Goal: Task Accomplishment & Management: Manage account settings

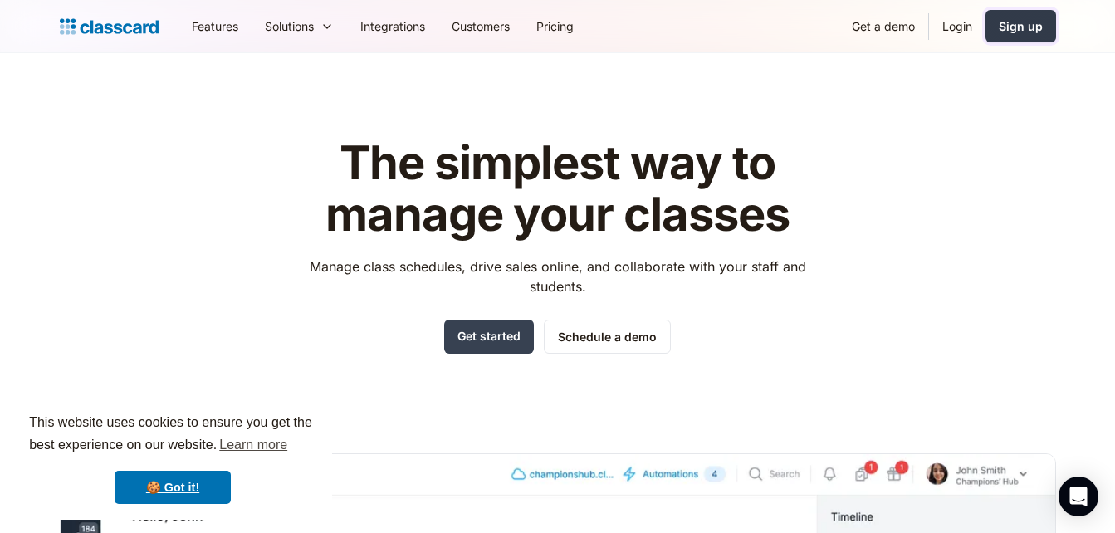
click at [1001, 18] on div "Sign up" at bounding box center [1020, 25] width 44 height 17
click at [956, 14] on link "Login" at bounding box center [957, 25] width 56 height 37
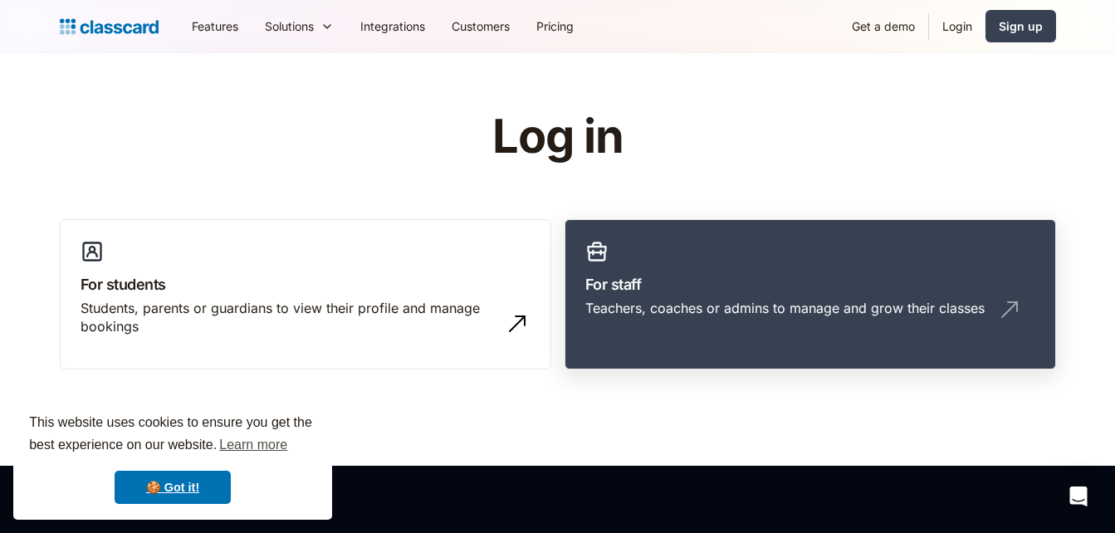
click at [643, 292] on h3 "For staff" at bounding box center [810, 284] width 450 height 22
